Goal: Transaction & Acquisition: Purchase product/service

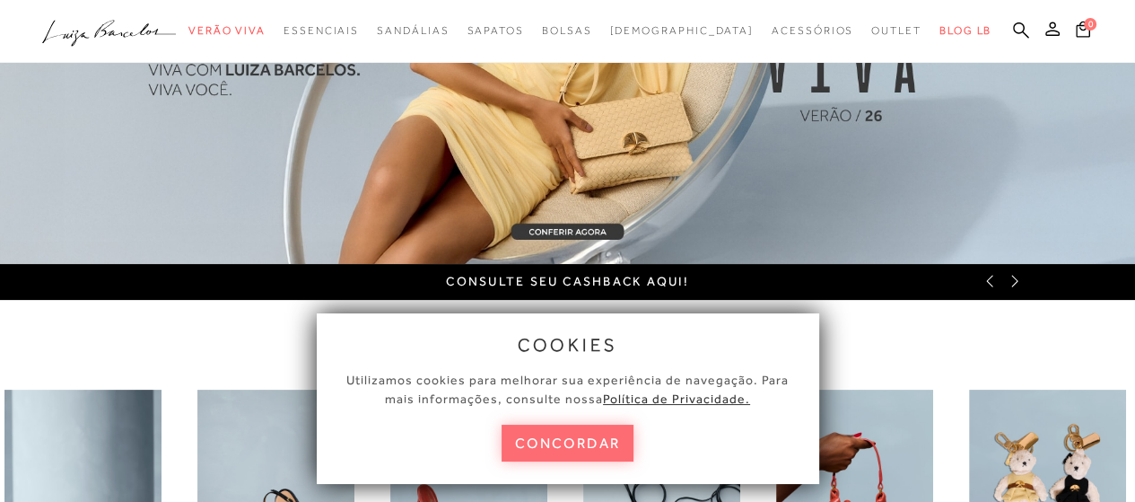
click at [558, 441] on button "concordar" at bounding box center [568, 443] width 133 height 37
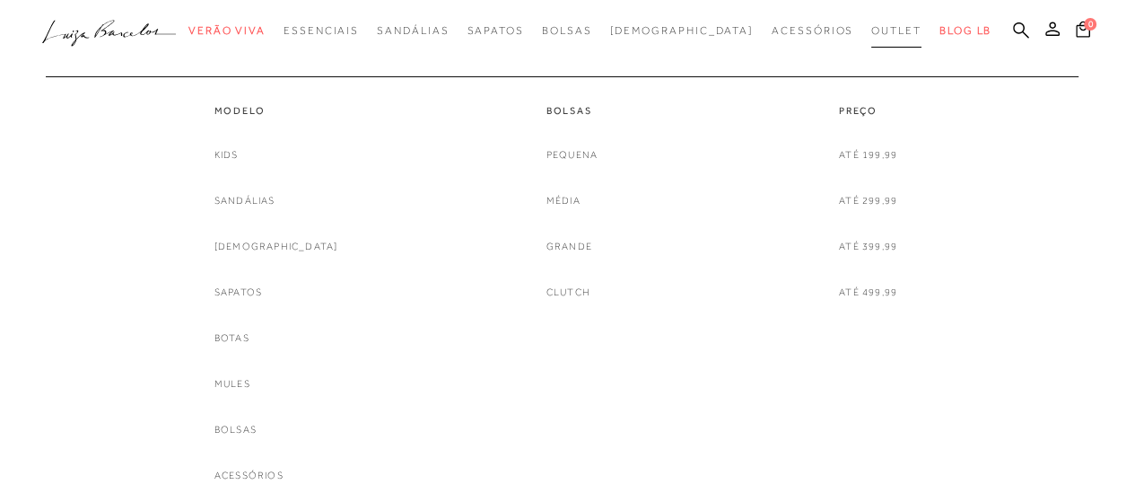
click at [872, 30] on span "Outlet" at bounding box center [897, 30] width 50 height 13
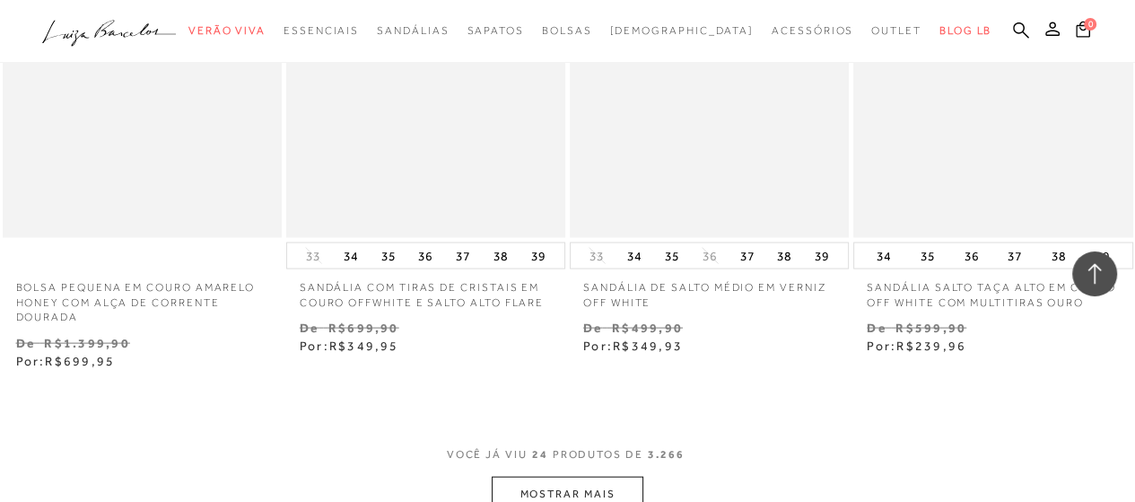
scroll to position [3231, 0]
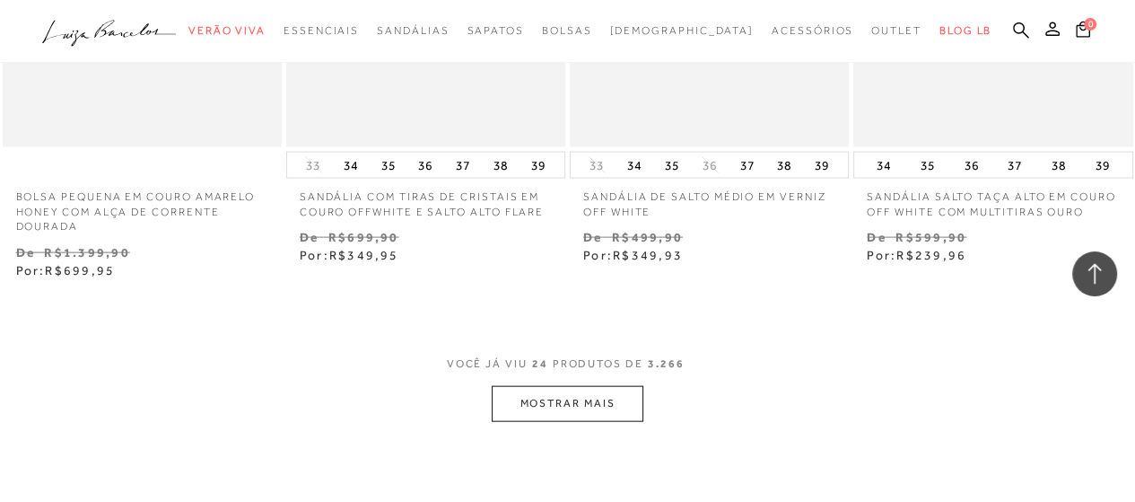
click at [520, 394] on button "MOSTRAR MAIS" at bounding box center [567, 403] width 151 height 35
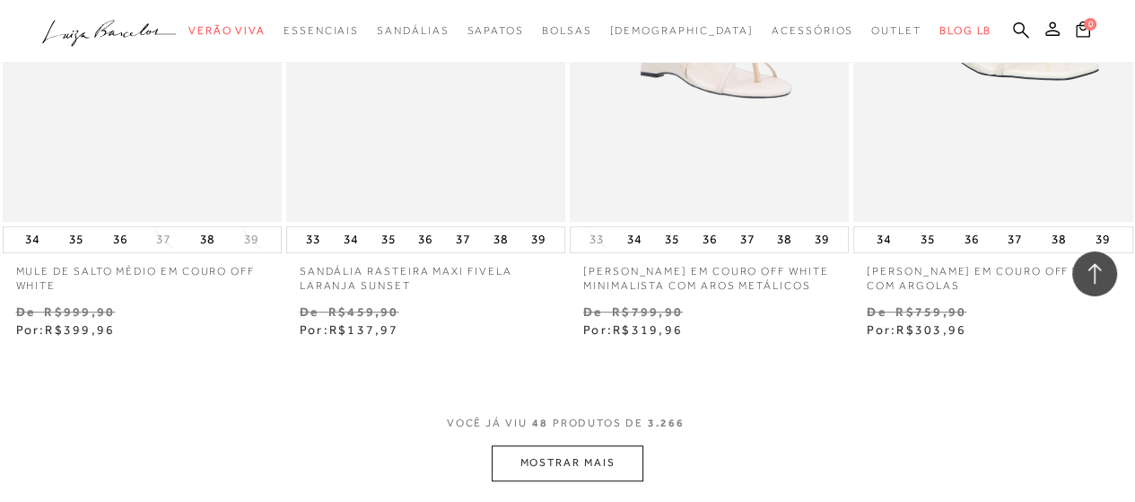
scroll to position [6732, 0]
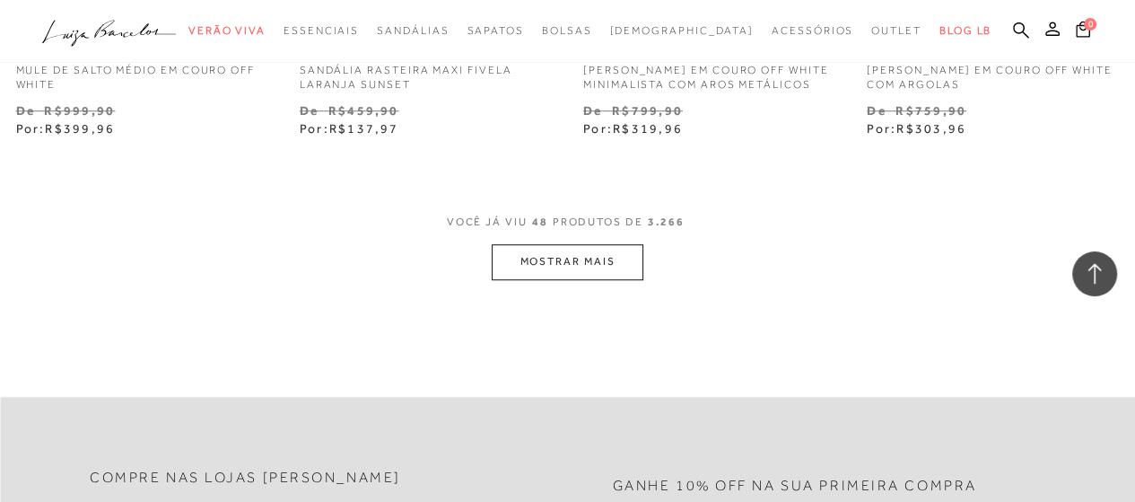
click at [553, 249] on button "MOSTRAR MAIS" at bounding box center [567, 261] width 151 height 35
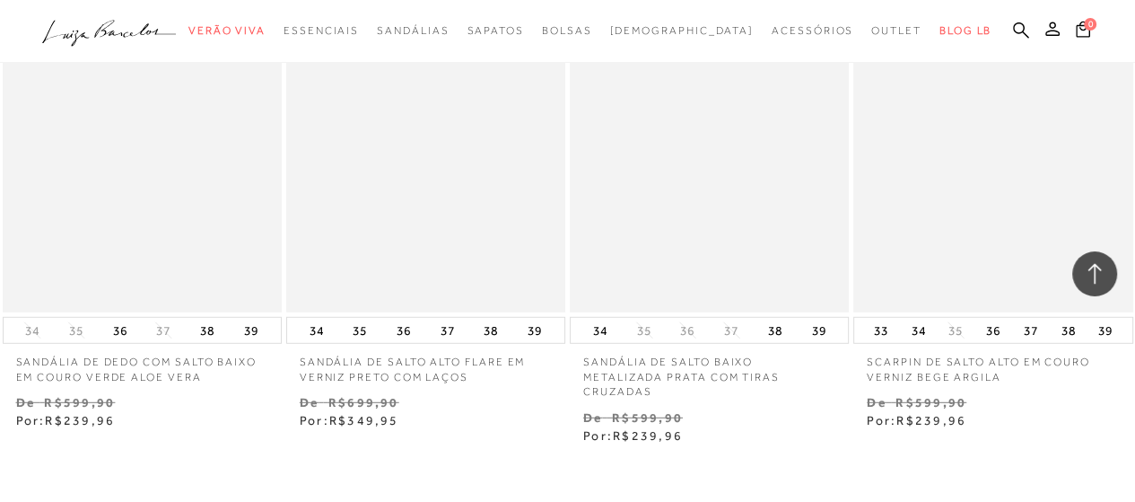
scroll to position [10053, 0]
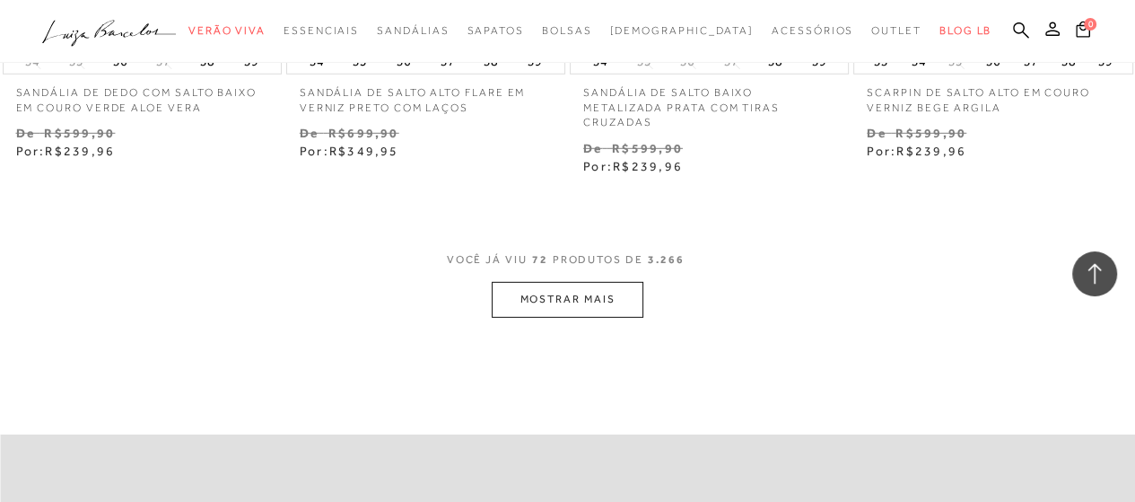
click at [506, 282] on button "MOSTRAR MAIS" at bounding box center [567, 299] width 151 height 35
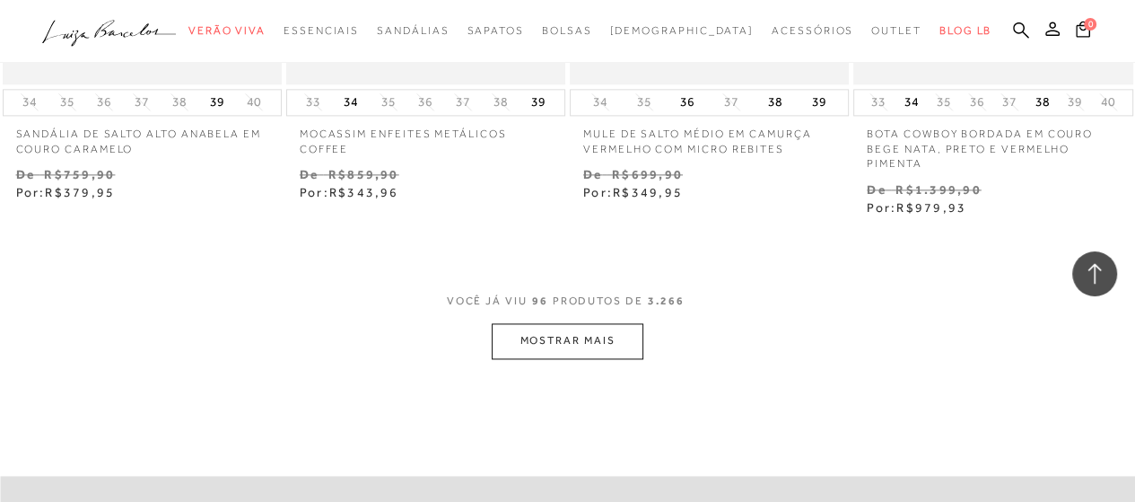
scroll to position [13463, 0]
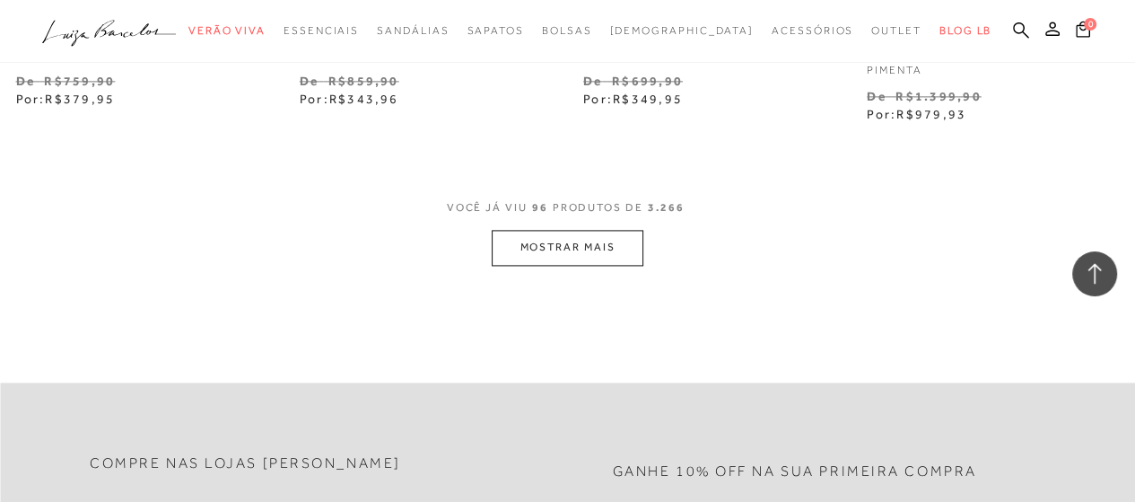
click at [539, 230] on button "MOSTRAR MAIS" at bounding box center [567, 247] width 151 height 35
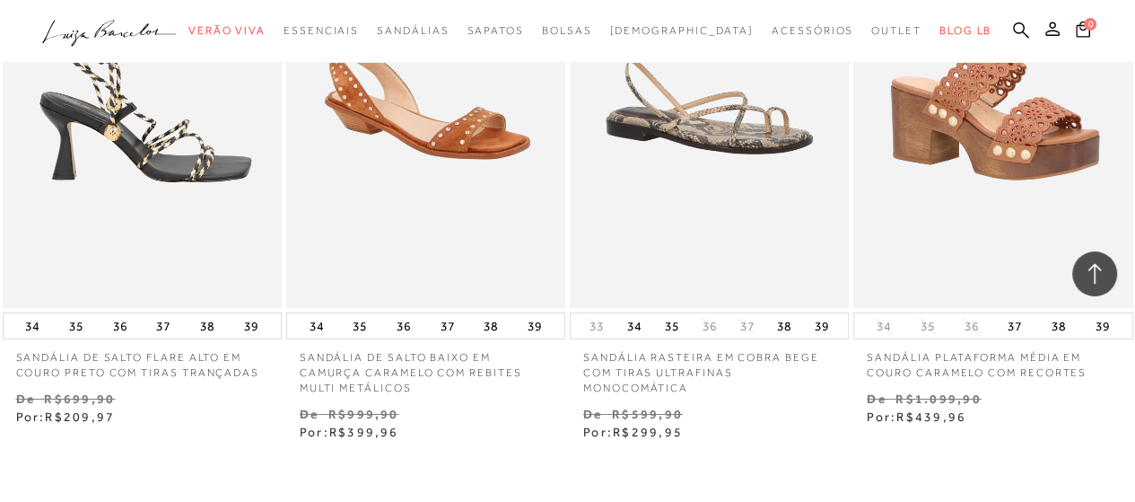
scroll to position [16784, 0]
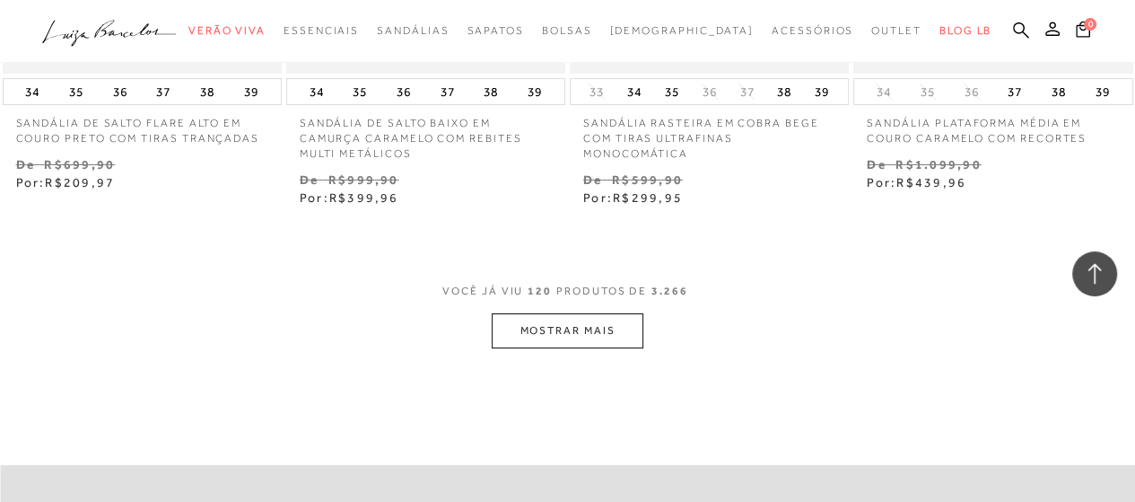
click at [539, 319] on button "MOSTRAR MAIS" at bounding box center [567, 330] width 151 height 35
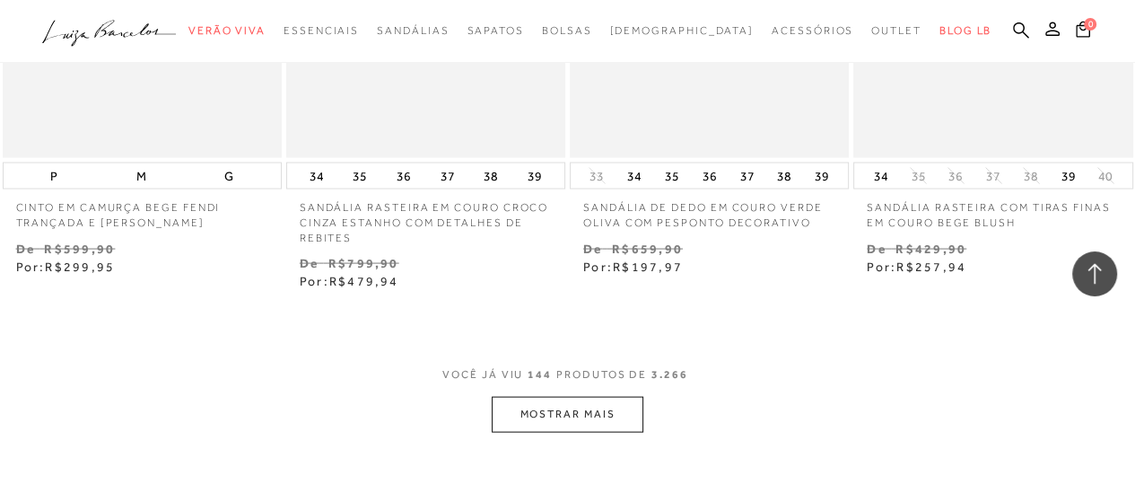
scroll to position [20105, 0]
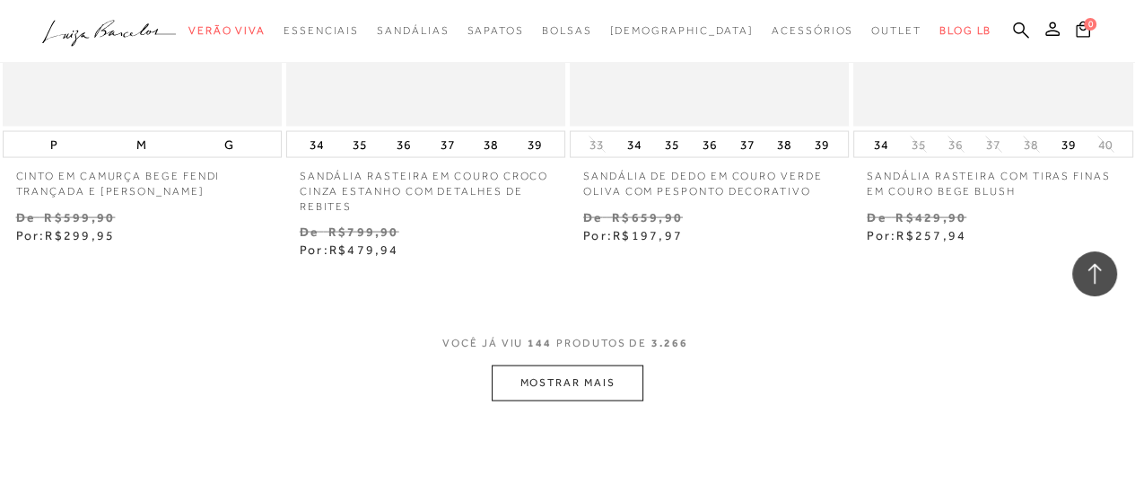
click at [535, 365] on button "MOSTRAR MAIS" at bounding box center [567, 382] width 151 height 35
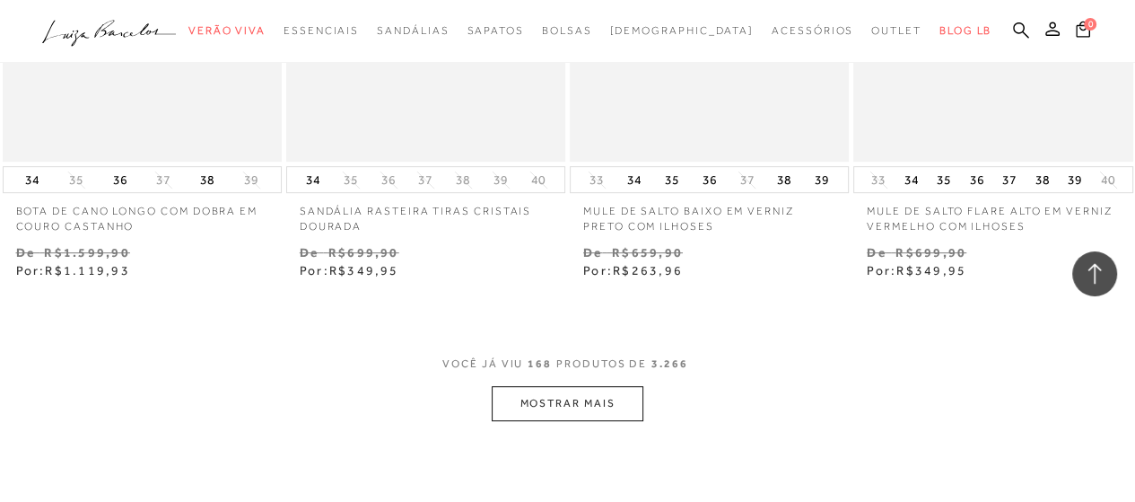
scroll to position [23606, 0]
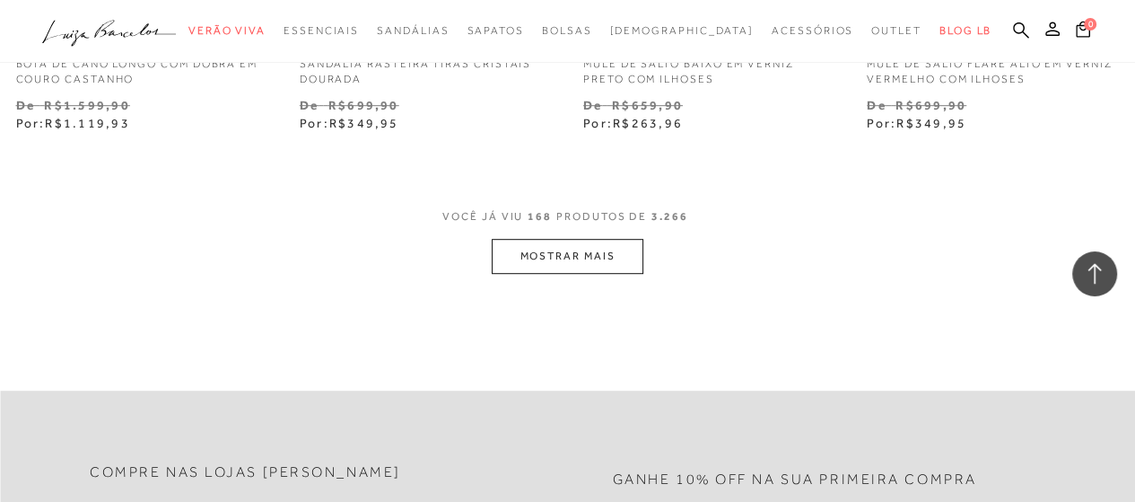
click at [545, 249] on button "MOSTRAR MAIS" at bounding box center [567, 256] width 151 height 35
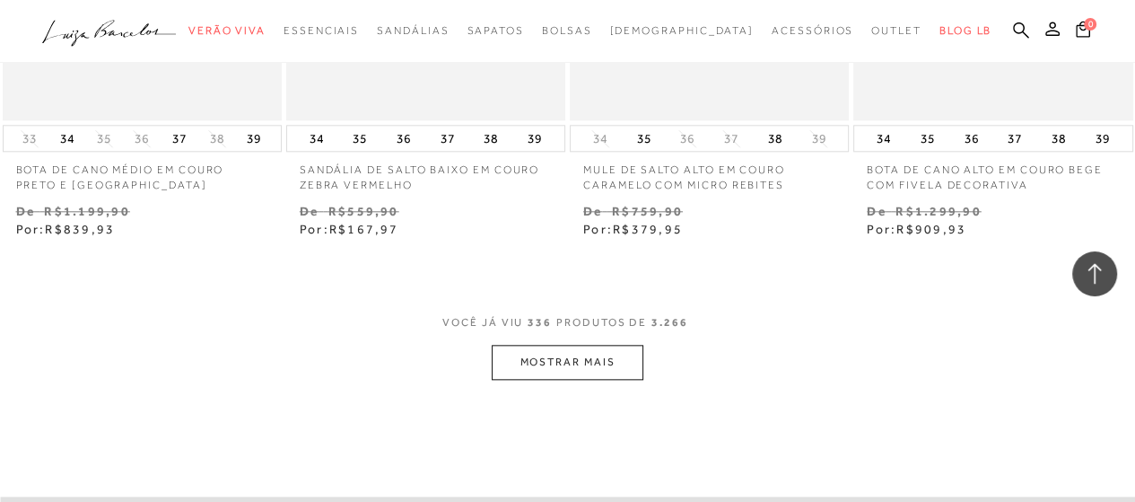
scroll to position [46973, 0]
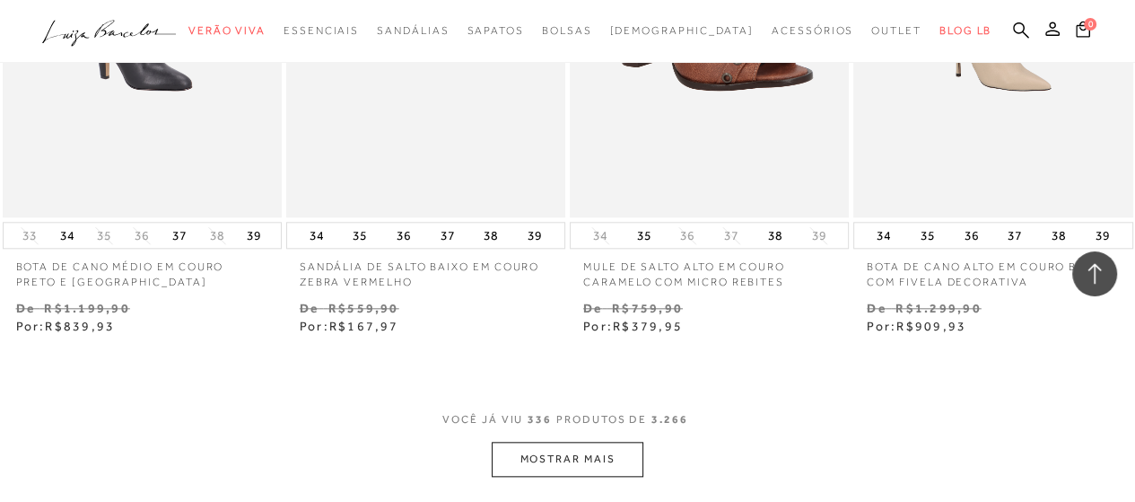
click at [518, 442] on button "MOSTRAR MAIS" at bounding box center [567, 459] width 151 height 35
